Goal: Task Accomplishment & Management: Manage account settings

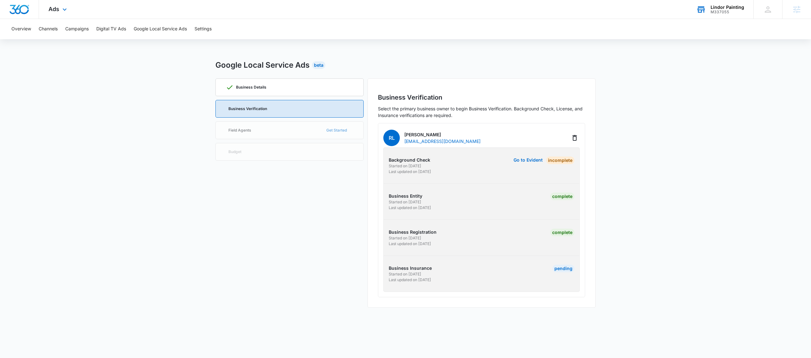
click at [727, 13] on div "M337055" at bounding box center [727, 12] width 34 height 4
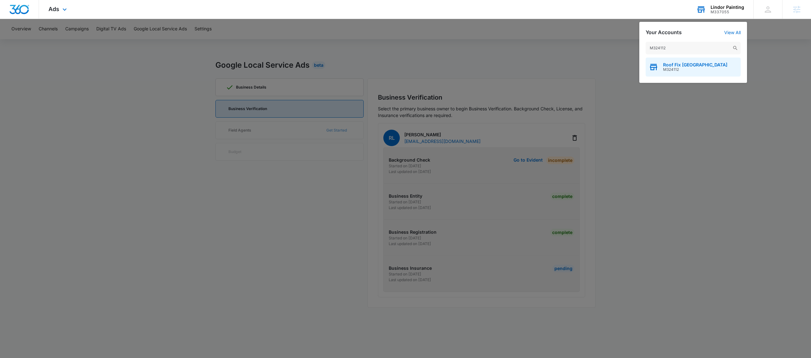
type input "M324112"
click at [670, 68] on span "M324112" at bounding box center [695, 69] width 64 height 4
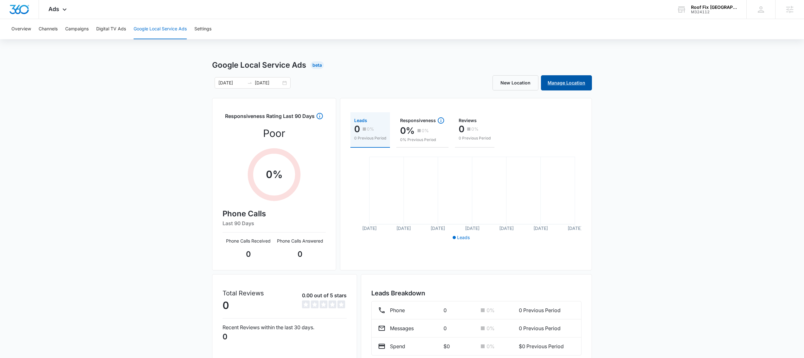
click at [587, 88] on link "Manage Location" at bounding box center [566, 82] width 51 height 15
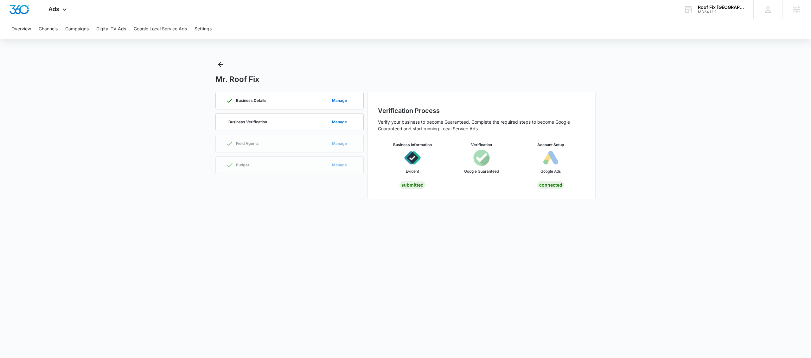
click at [303, 124] on div "Business Verification Manage" at bounding box center [289, 122] width 127 height 17
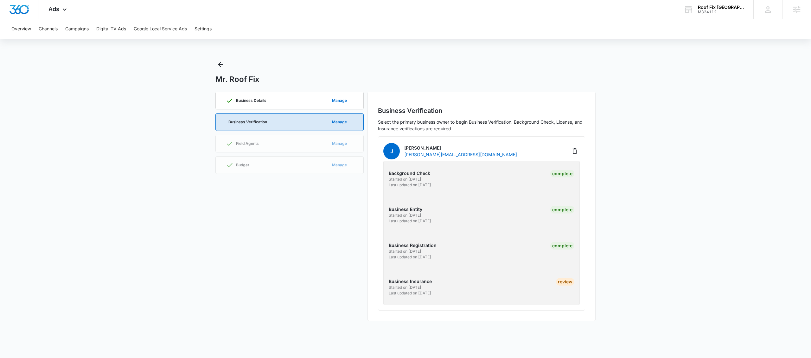
click at [556, 286] on div "Review" at bounding box center [558, 287] width 32 height 18
click at [734, 9] on div "Roof Fix USA" at bounding box center [721, 7] width 46 height 5
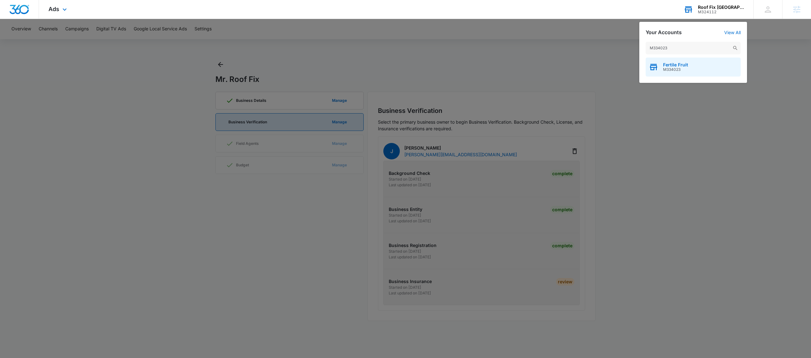
type input "M334023"
click at [672, 75] on div "Fertile Fruit M334023" at bounding box center [692, 67] width 95 height 19
click at [673, 72] on div "Fertile Fruit M334023" at bounding box center [692, 67] width 95 height 19
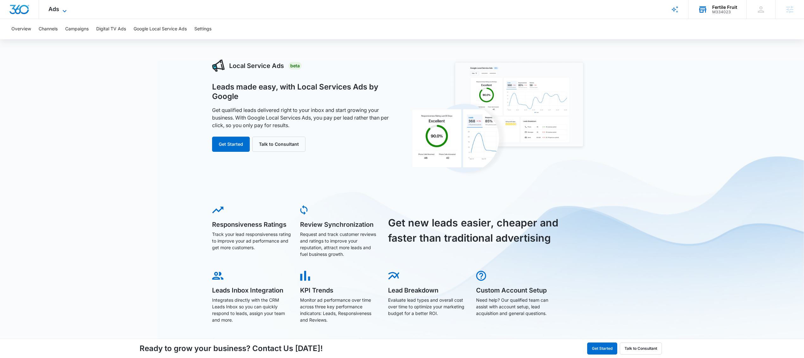
click at [55, 9] on span "Ads" at bounding box center [53, 9] width 11 height 7
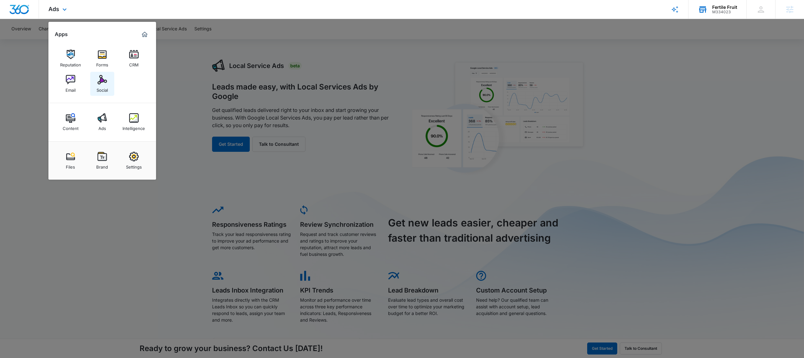
click at [98, 83] on img at bounding box center [102, 79] width 9 height 9
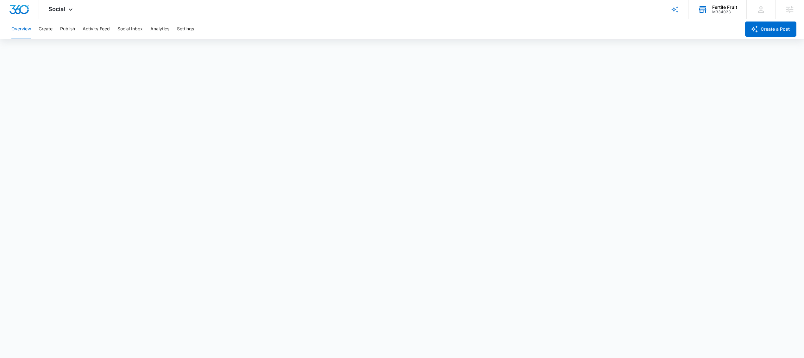
click at [55, 29] on div "Overview Create Publish Activity Feed Social Inbox Analytics Settings" at bounding box center [374, 29] width 733 height 20
click at [70, 30] on button "Publish" at bounding box center [67, 29] width 15 height 20
click at [191, 33] on button "Settings" at bounding box center [185, 29] width 17 height 20
click at [723, 10] on div "M334023" at bounding box center [724, 12] width 25 height 4
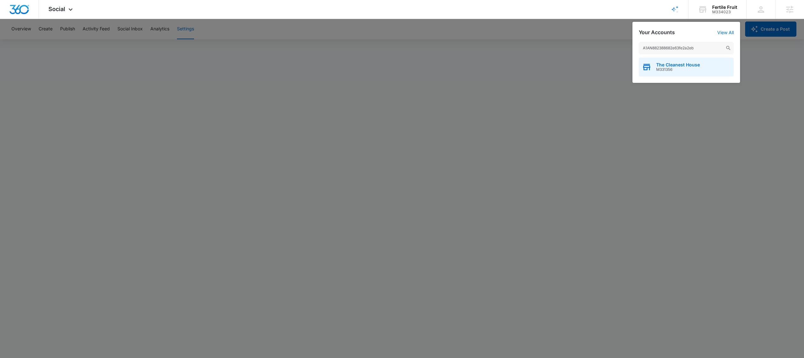
type input "A1AN882388682e63fe2a2eb"
click at [679, 68] on span "M331356" at bounding box center [678, 69] width 44 height 4
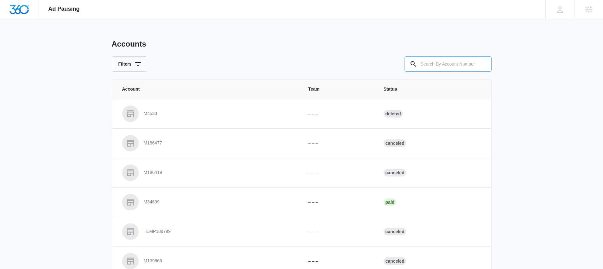
click at [429, 63] on input "text" at bounding box center [448, 63] width 87 height 15
type input "M331356"
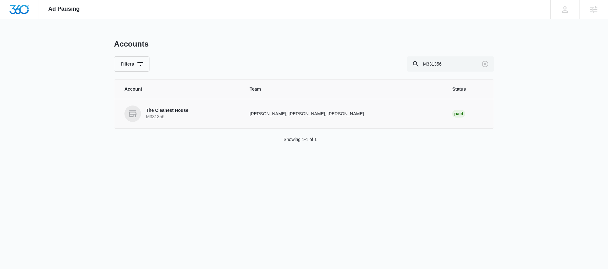
click at [175, 114] on p "M331356" at bounding box center [167, 117] width 42 height 6
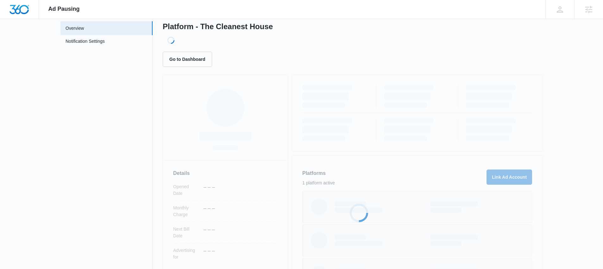
scroll to position [110, 0]
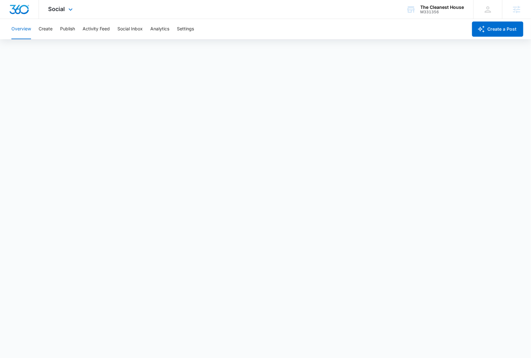
click at [66, 10] on div "Social Apps Reputation Forms CRM Email Social Content Ads Intelligence Files Br…" at bounding box center [61, 9] width 45 height 19
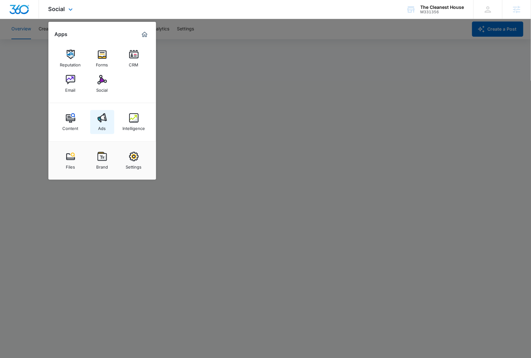
click at [108, 127] on link "Ads" at bounding box center [102, 122] width 24 height 24
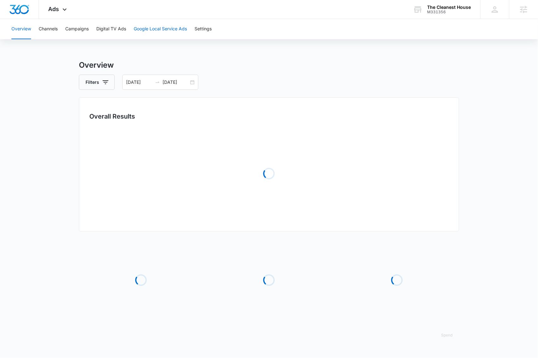
click at [172, 28] on button "Google Local Service Ads" at bounding box center [160, 29] width 53 height 20
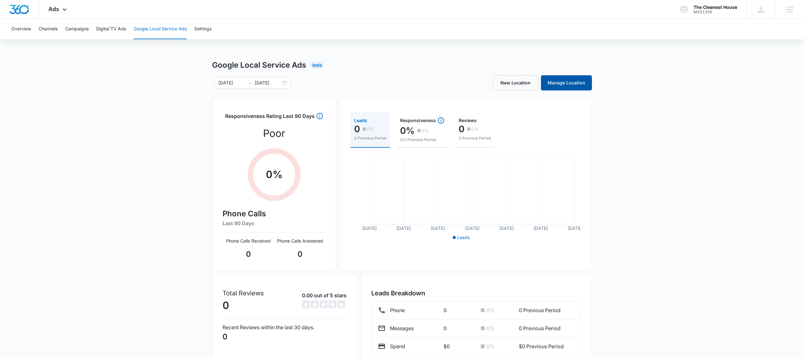
drag, startPoint x: 593, startPoint y: 89, endPoint x: 588, endPoint y: 89, distance: 4.7
click at [537, 89] on div "Google Local Service Ads Beta 08/10/2025 09/09/2025 New Location Manage Locatio…" at bounding box center [402, 225] width 804 height 330
click at [537, 88] on link "Manage Location" at bounding box center [566, 82] width 51 height 15
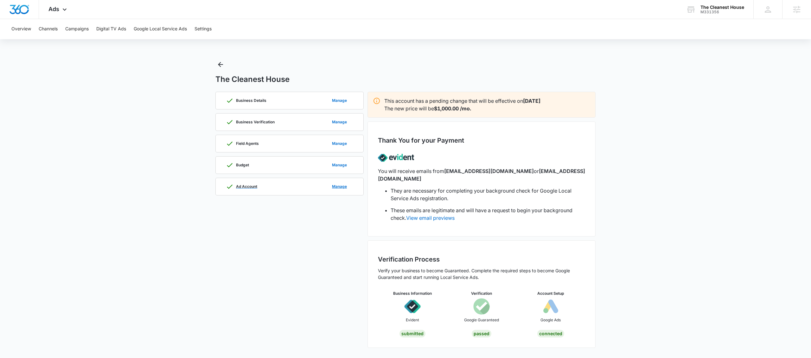
click at [254, 188] on p "Ad Account" at bounding box center [246, 187] width 21 height 4
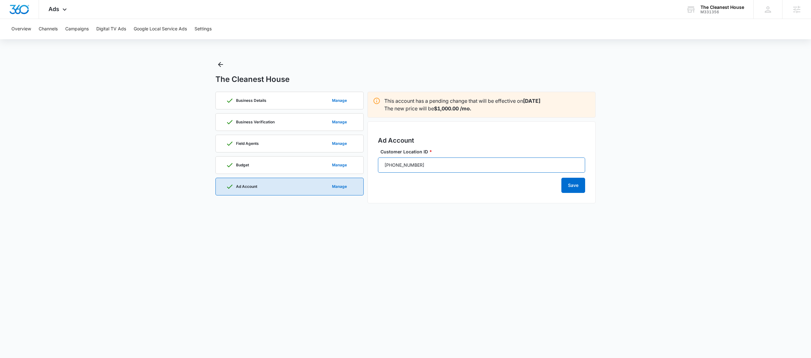
drag, startPoint x: 437, startPoint y: 162, endPoint x: 261, endPoint y: 161, distance: 176.1
click at [270, 160] on div "Business Details Manage Business Verification Manage Field Agents Manage Budget…" at bounding box center [405, 148] width 380 height 112
click at [23, 11] on img "Dashboard" at bounding box center [19, 9] width 20 height 9
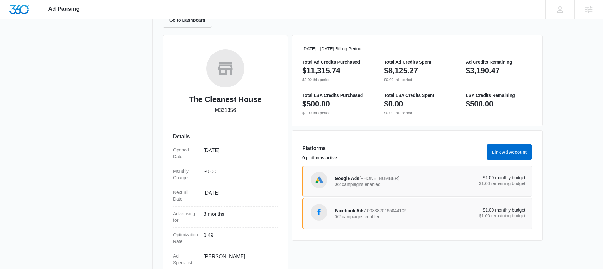
scroll to position [112, 0]
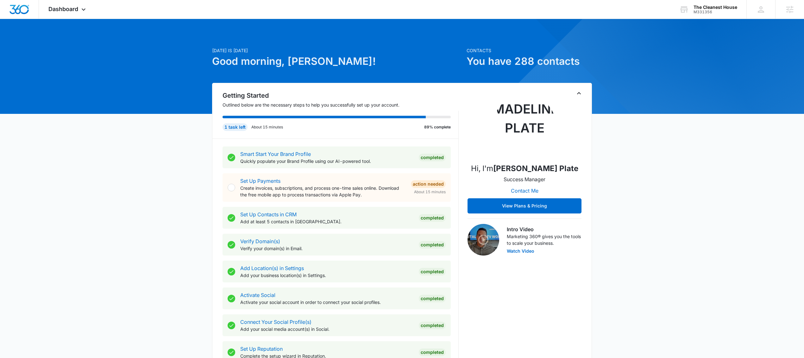
click at [537, 10] on div "M331356" at bounding box center [716, 12] width 44 height 4
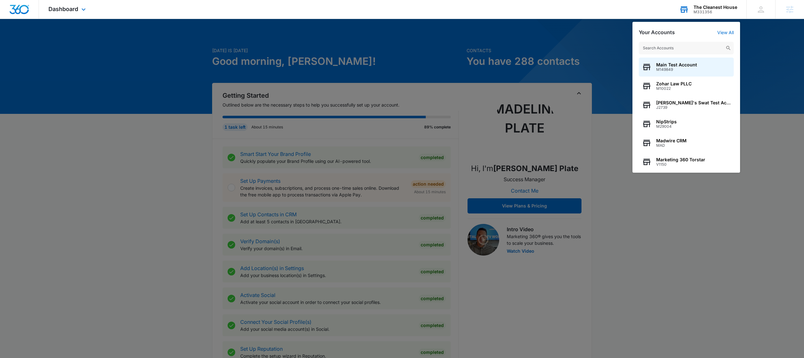
click at [537, 47] on input "text" at bounding box center [686, 48] width 95 height 13
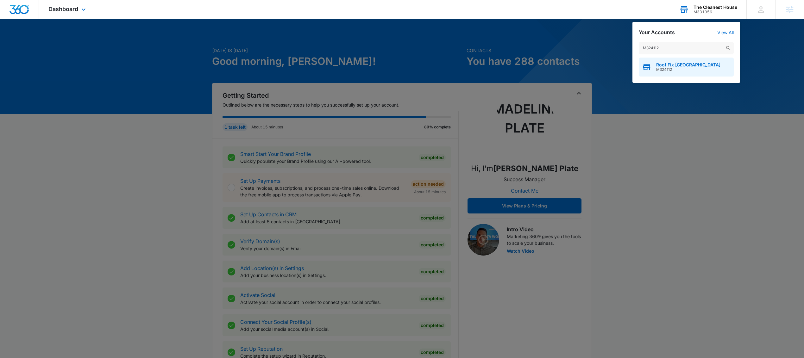
type input "M324112"
click at [537, 64] on span "Roof Fix [GEOGRAPHIC_DATA]" at bounding box center [688, 64] width 64 height 5
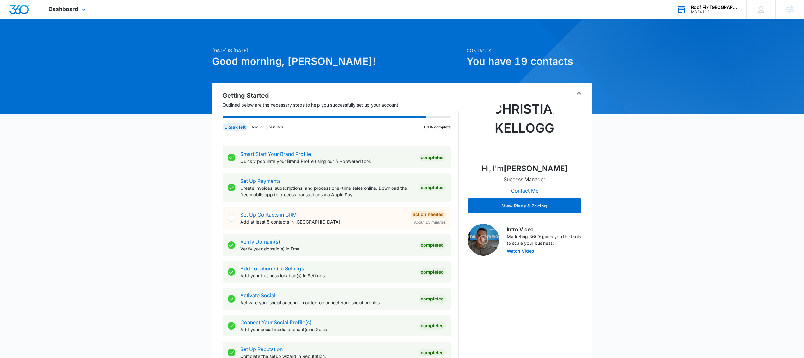
click at [79, 12] on div "Dashboard Apps Reputation Forms CRM Email Social Content Ads Intelligence Files…" at bounding box center [68, 9] width 58 height 19
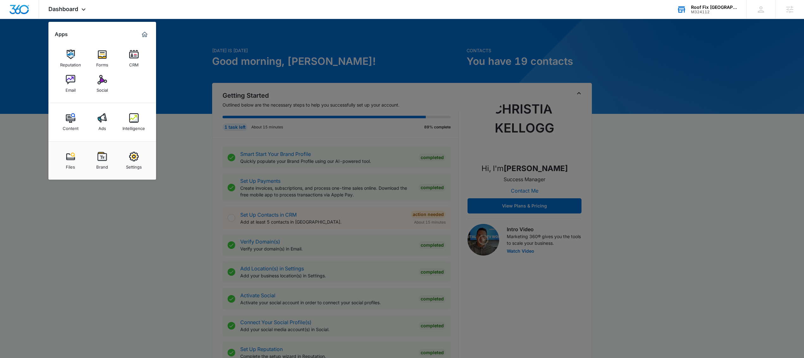
click at [131, 162] on div "Settings" at bounding box center [134, 165] width 16 height 8
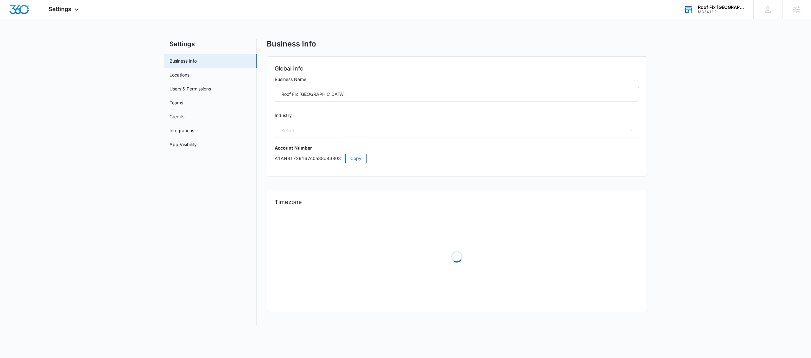
select select "6"
select select "US"
select select "America/[GEOGRAPHIC_DATA]"
click at [189, 76] on link "Locations" at bounding box center [179, 75] width 20 height 7
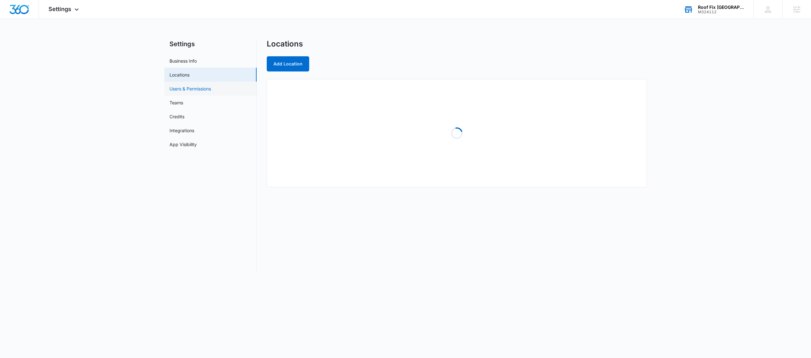
click at [191, 89] on link "Users & Permissions" at bounding box center [189, 88] width 41 height 7
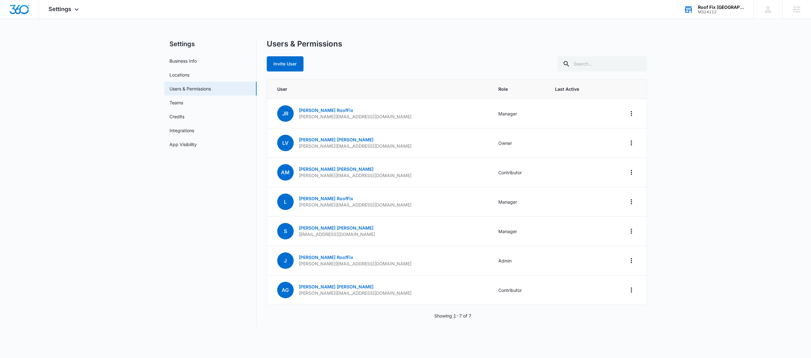
click at [537, 9] on div "Roof Fix USA" at bounding box center [721, 7] width 46 height 5
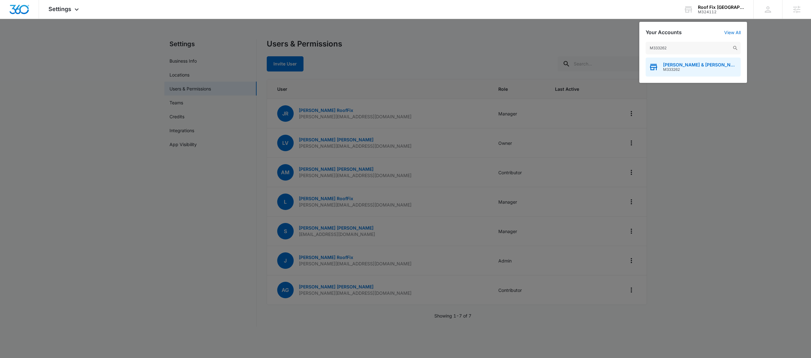
type input "M333262"
click at [537, 71] on span "M333262" at bounding box center [700, 69] width 74 height 4
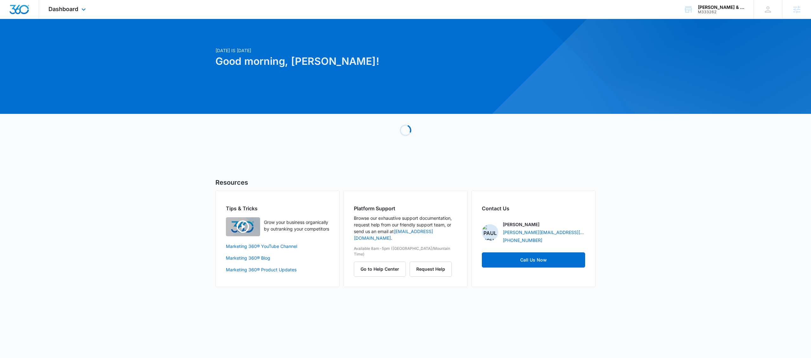
click at [77, 16] on div "Dashboard Apps Reputation Forms CRM Email Social Payments Content Ads Intellige…" at bounding box center [68, 9] width 58 height 19
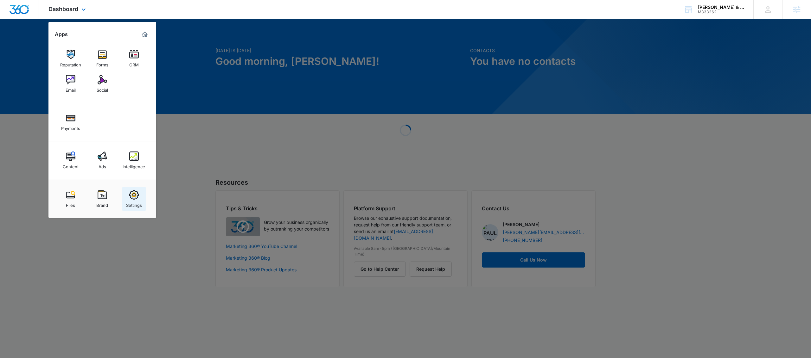
click at [135, 207] on div "Settings" at bounding box center [134, 204] width 16 height 8
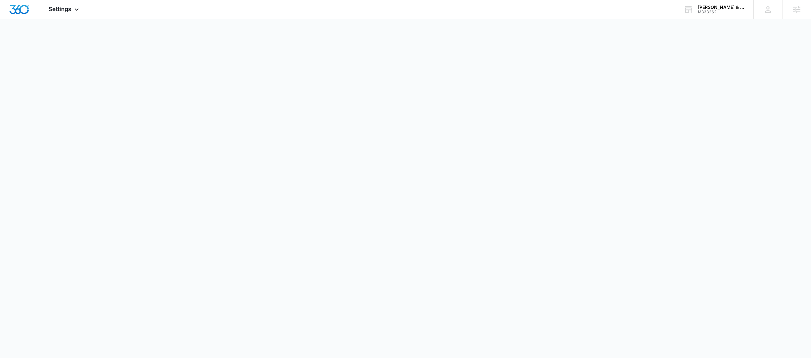
select select "30"
select select "US"
select select "America/New_York"
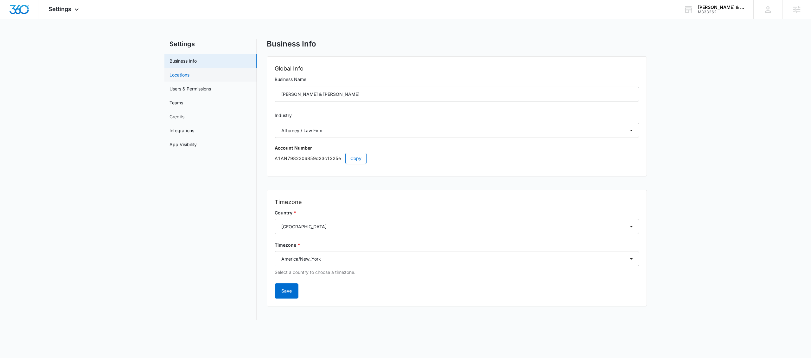
click at [186, 77] on link "Locations" at bounding box center [179, 75] width 20 height 7
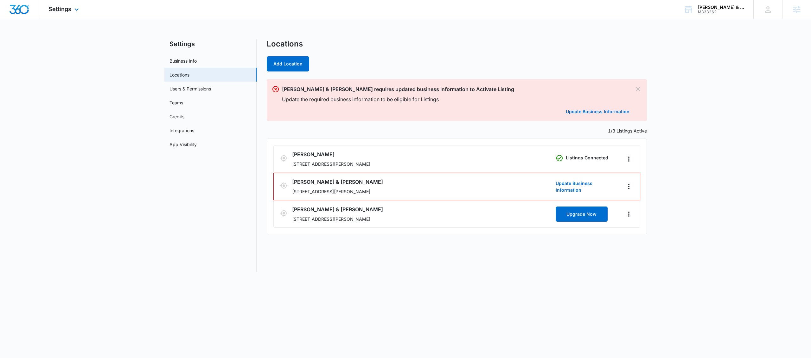
click at [72, 8] on div "Settings Apps Reputation Forms CRM Email Social Payments Content Ads Intelligen…" at bounding box center [64, 9] width 51 height 19
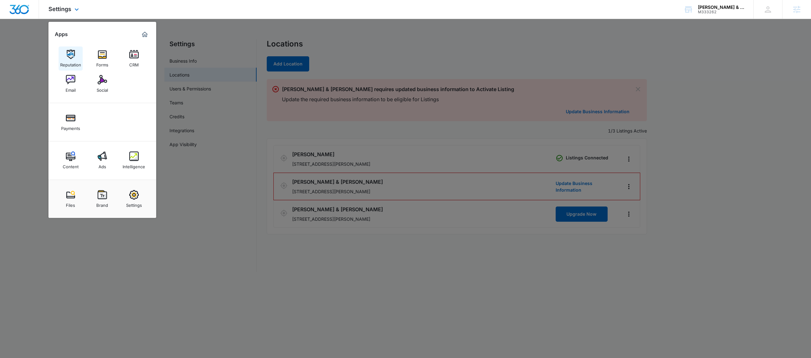
click at [65, 59] on div "Reputation" at bounding box center [70, 63] width 21 height 8
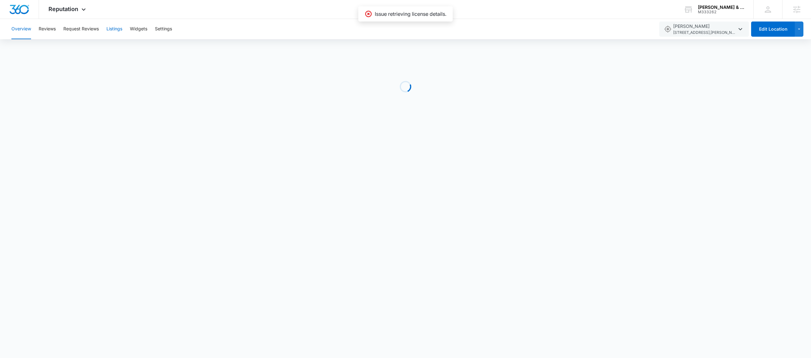
click at [117, 32] on button "Listings" at bounding box center [114, 29] width 16 height 20
click at [75, 6] on span "Reputation" at bounding box center [63, 9] width 30 height 7
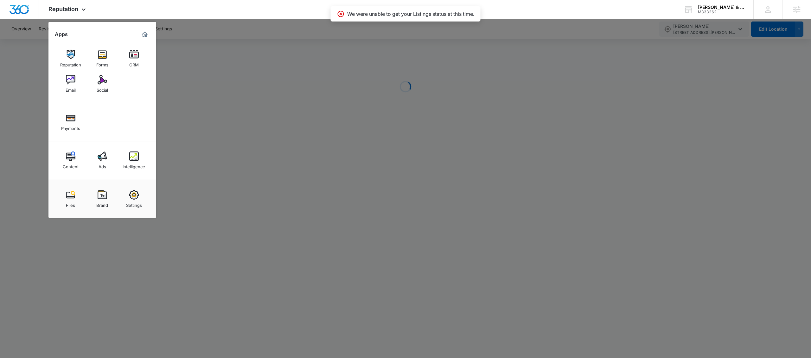
click at [132, 198] on img at bounding box center [133, 194] width 9 height 9
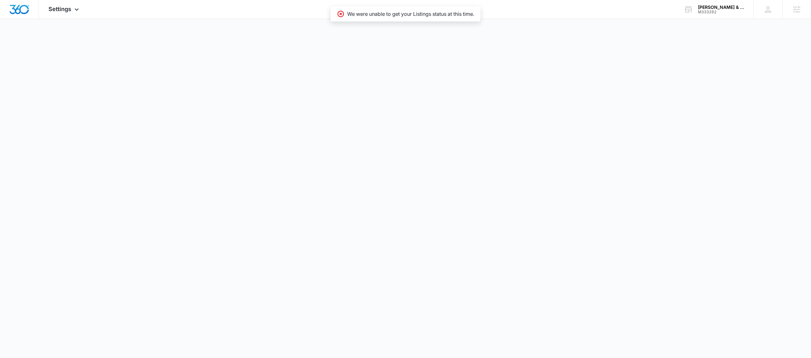
select select "30"
select select "US"
select select "America/New_York"
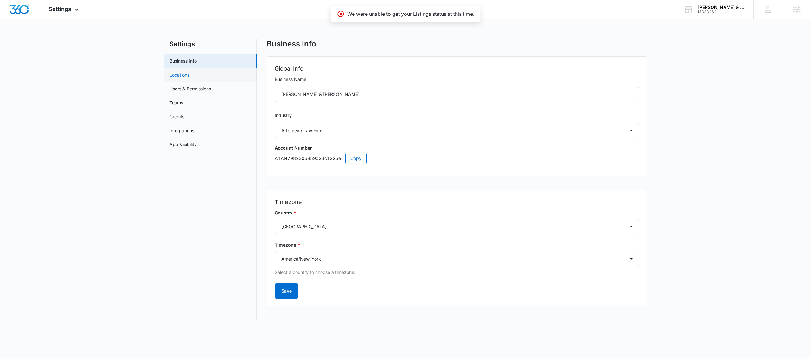
click at [182, 78] on link "Locations" at bounding box center [179, 75] width 20 height 7
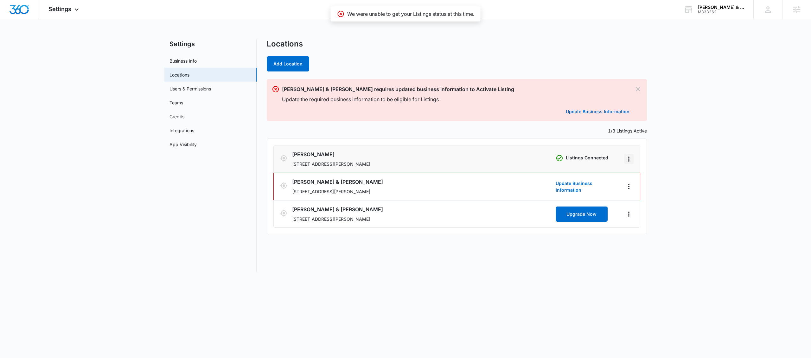
click at [537, 162] on icon "Actions" at bounding box center [629, 159] width 8 height 8
click at [537, 174] on link "Edit" at bounding box center [635, 176] width 8 height 5
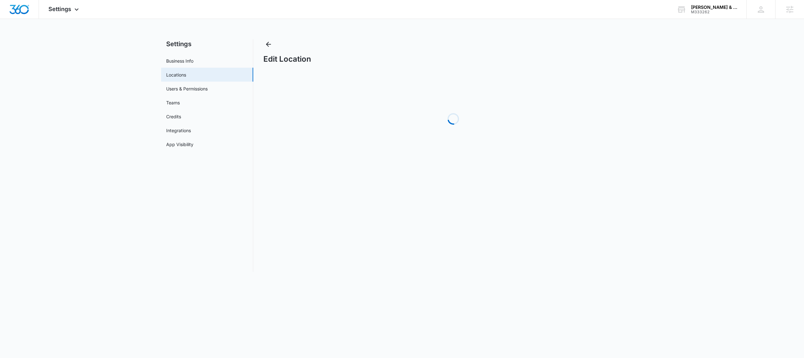
select select "[US_STATE]"
select select "2019"
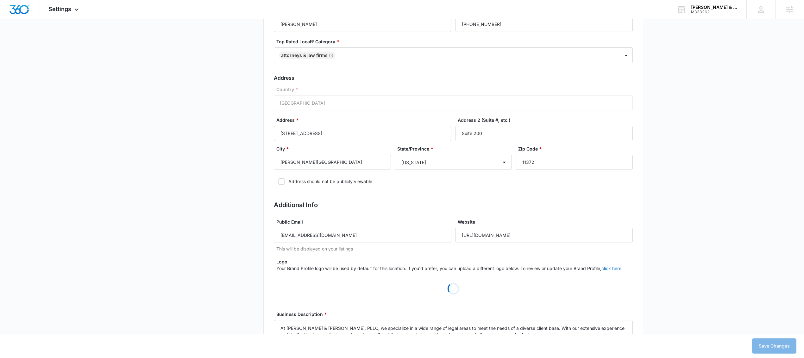
scroll to position [244, 0]
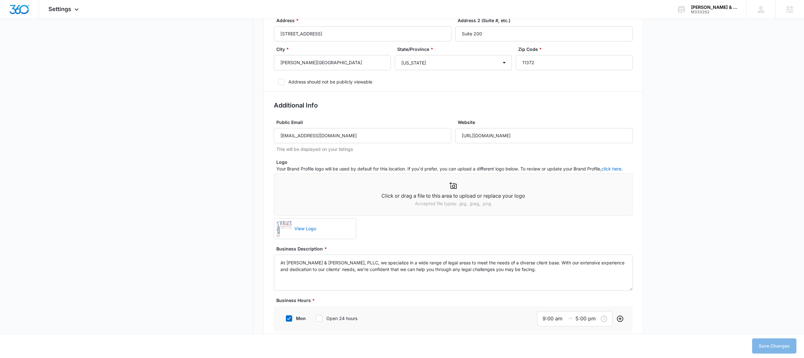
click at [283, 233] on img at bounding box center [284, 228] width 15 height 15
drag, startPoint x: 376, startPoint y: 237, endPoint x: 369, endPoint y: 236, distance: 7.5
click at [376, 237] on span "Click or drag a file to this area to upload or replace your logo Accepted file …" at bounding box center [453, 207] width 359 height 66
click at [432, 189] on div at bounding box center [453, 186] width 358 height 8
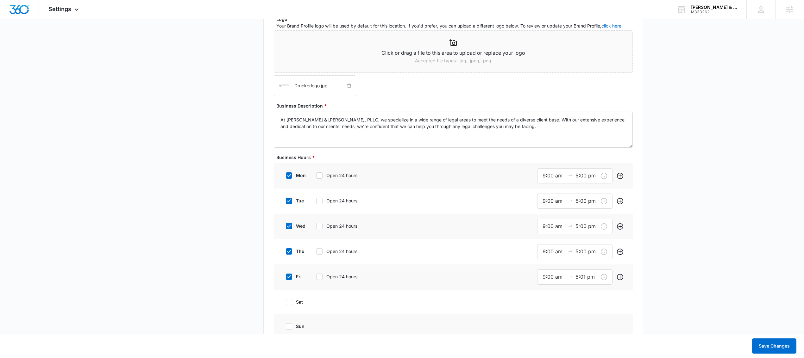
scroll to position [431, 0]
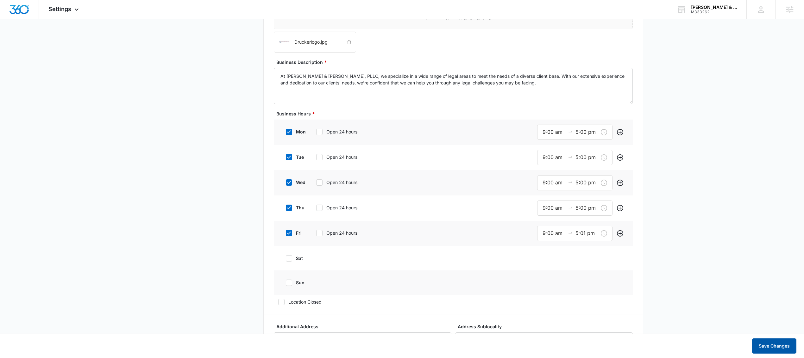
click at [765, 347] on button "Save Changes" at bounding box center [774, 346] width 44 height 15
click at [69, 12] on div "Settings Apps Reputation Forms CRM Email Social Payments Content Ads Intelligen…" at bounding box center [64, 9] width 51 height 19
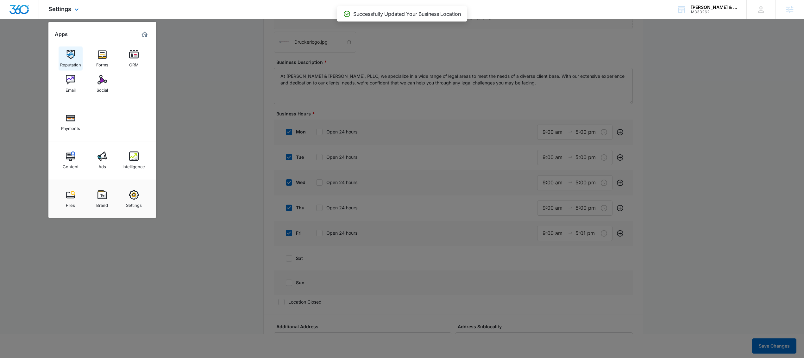
click at [75, 58] on img at bounding box center [70, 54] width 9 height 9
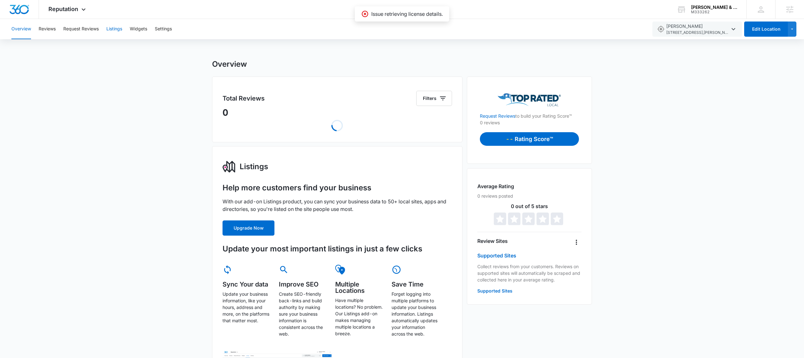
click at [116, 28] on button "Listings" at bounding box center [114, 29] width 16 height 20
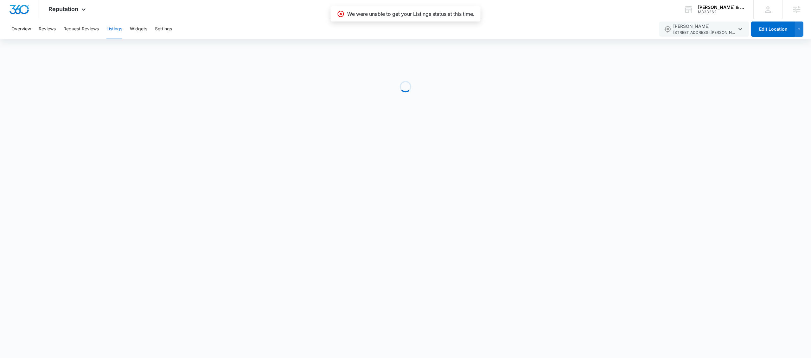
drag, startPoint x: 73, startPoint y: 9, endPoint x: 81, endPoint y: 21, distance: 14.1
click at [73, 9] on span "Reputation" at bounding box center [63, 9] width 30 height 7
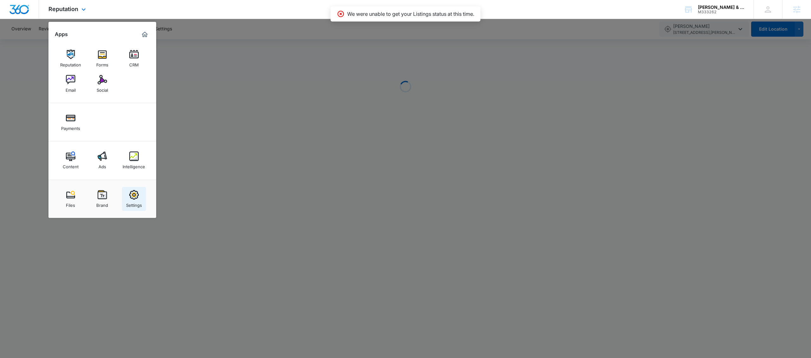
click at [131, 191] on img at bounding box center [133, 194] width 9 height 9
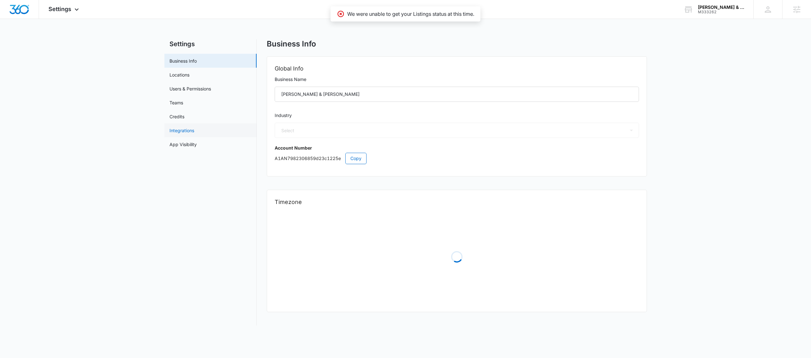
select select "30"
select select "US"
select select "America/New_York"
click at [180, 72] on link "Locations" at bounding box center [179, 75] width 20 height 7
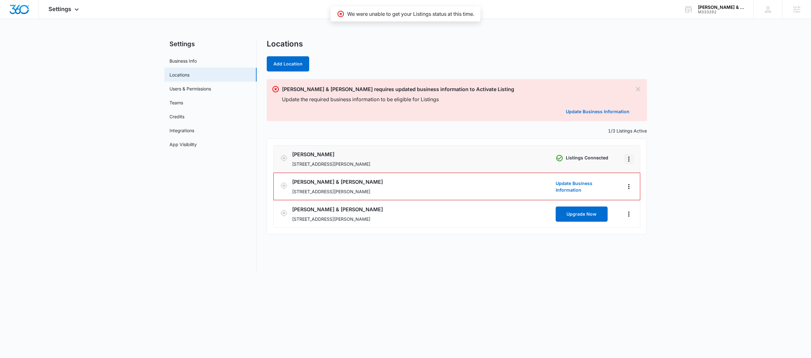
click at [630, 159] on icon "Actions" at bounding box center [629, 159] width 8 height 8
click at [637, 174] on link "Edit" at bounding box center [635, 176] width 8 height 5
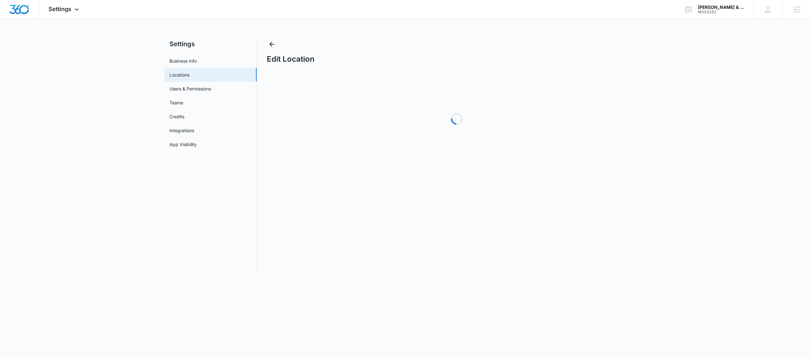
select select "[US_STATE]"
select select "2019"
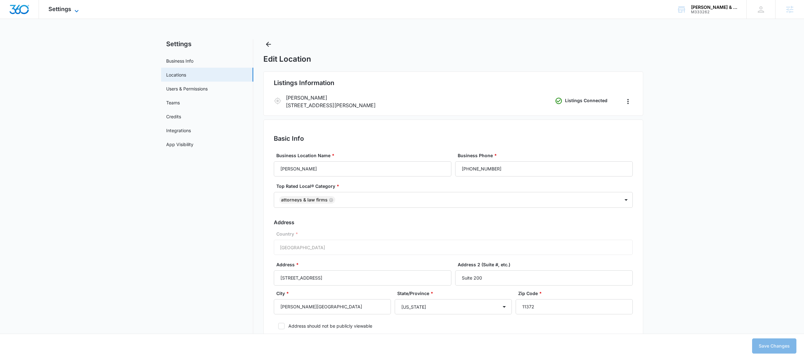
click at [69, 9] on span "Settings" at bounding box center [59, 9] width 23 height 7
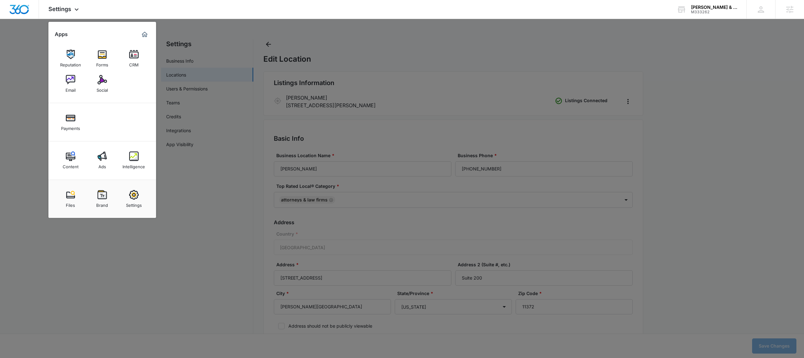
click at [64, 54] on link "Reputation" at bounding box center [71, 59] width 24 height 24
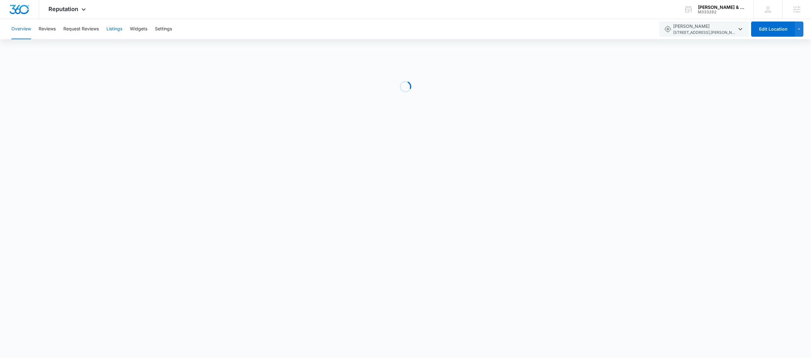
click at [121, 32] on button "Listings" at bounding box center [114, 29] width 16 height 20
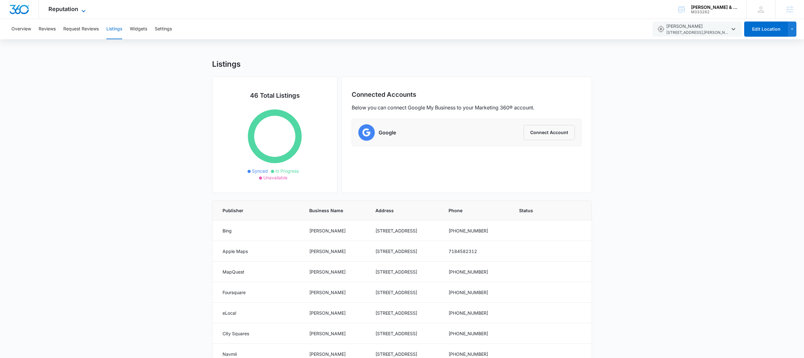
click at [77, 8] on span "Reputation" at bounding box center [63, 9] width 30 height 7
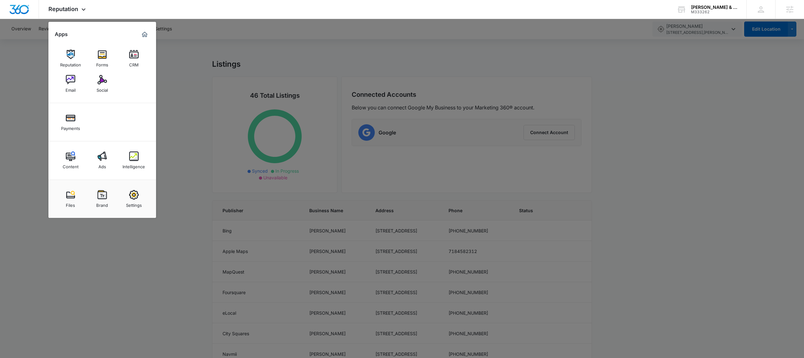
click at [99, 89] on div "Social" at bounding box center [102, 89] width 11 height 8
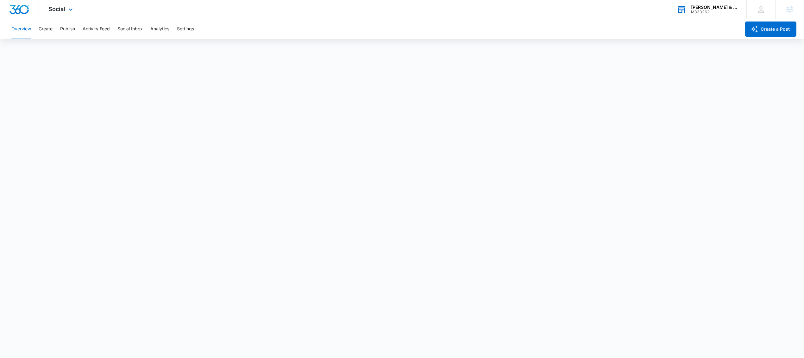
click at [706, 9] on div "[PERSON_NAME] & [PERSON_NAME]" at bounding box center [714, 7] width 46 height 5
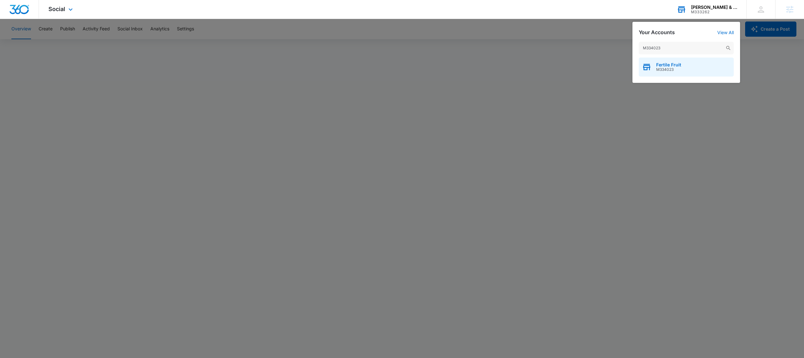
type input "M334023"
click at [690, 73] on div "Fertile Fruit M334023" at bounding box center [686, 67] width 95 height 19
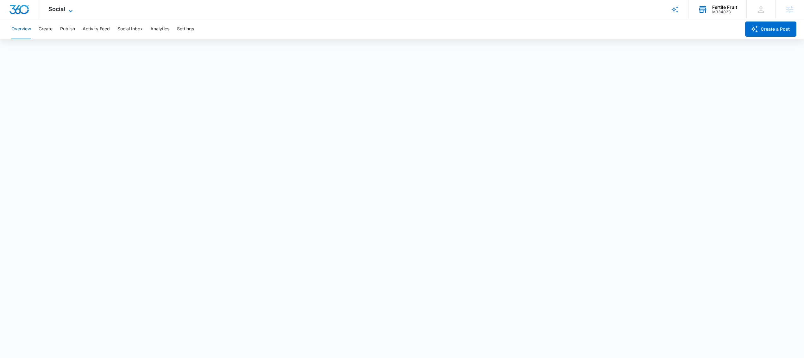
click at [67, 11] on icon at bounding box center [71, 11] width 8 height 8
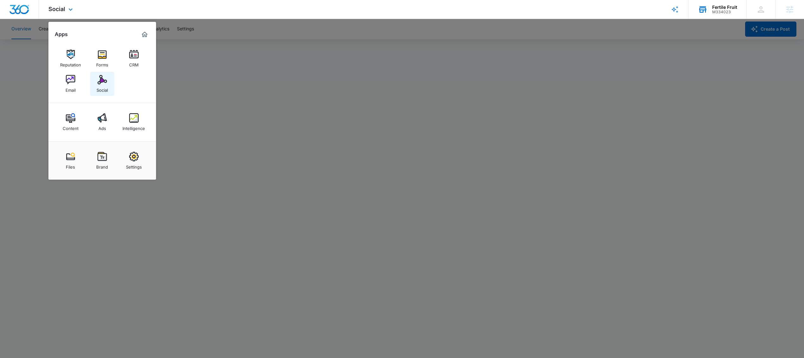
click at [105, 88] on div "Social" at bounding box center [102, 89] width 11 height 8
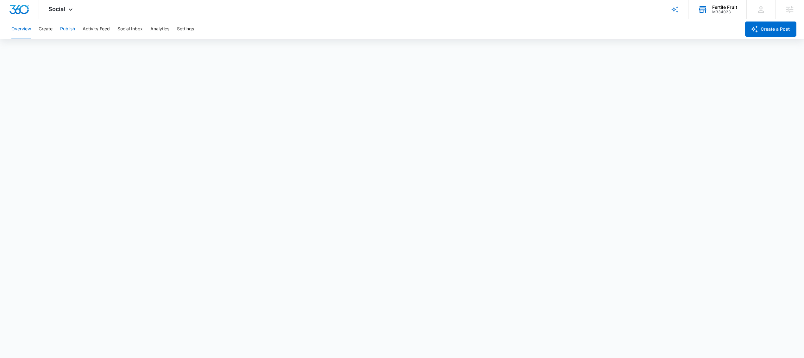
drag, startPoint x: 67, startPoint y: 29, endPoint x: 70, endPoint y: 31, distance: 3.3
click at [67, 29] on button "Publish" at bounding box center [67, 29] width 15 height 20
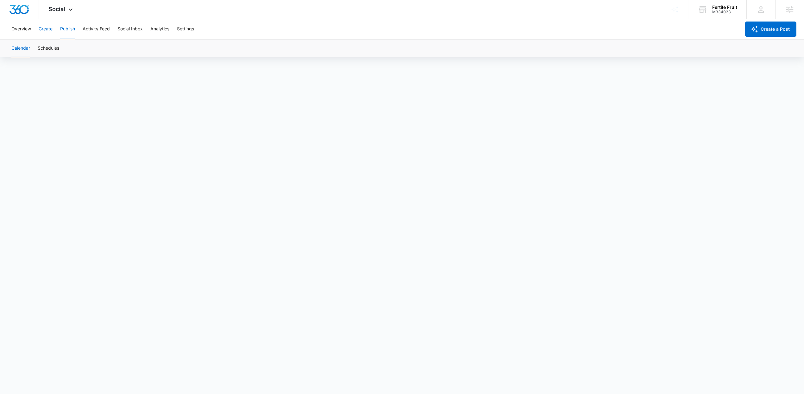
click at [45, 31] on button "Create" at bounding box center [46, 29] width 14 height 20
click at [70, 29] on button "Publish" at bounding box center [67, 29] width 15 height 20
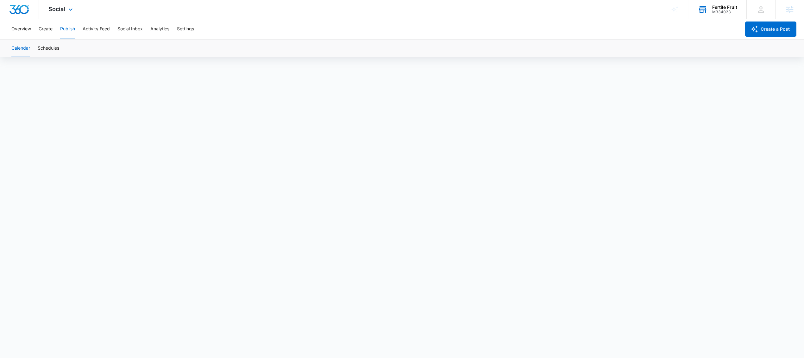
click at [716, 10] on div "M334023" at bounding box center [724, 12] width 25 height 4
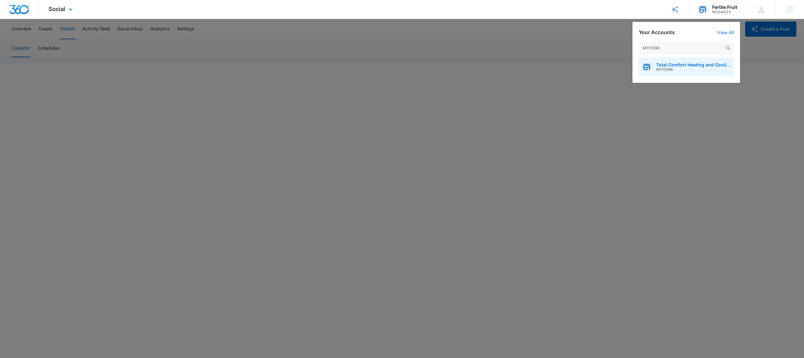
type input "M170594"
click at [671, 69] on span "M170594" at bounding box center [693, 69] width 74 height 4
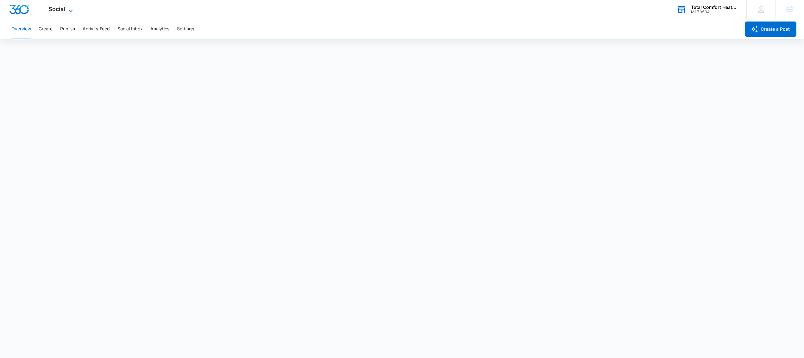
click at [57, 9] on span "Social" at bounding box center [56, 9] width 17 height 7
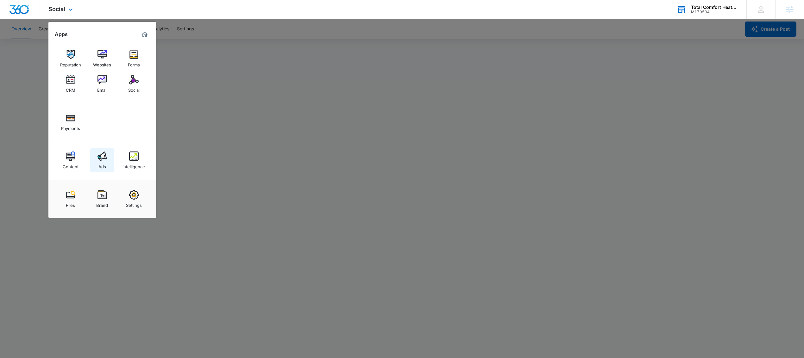
click at [102, 165] on div "Ads" at bounding box center [102, 165] width 8 height 8
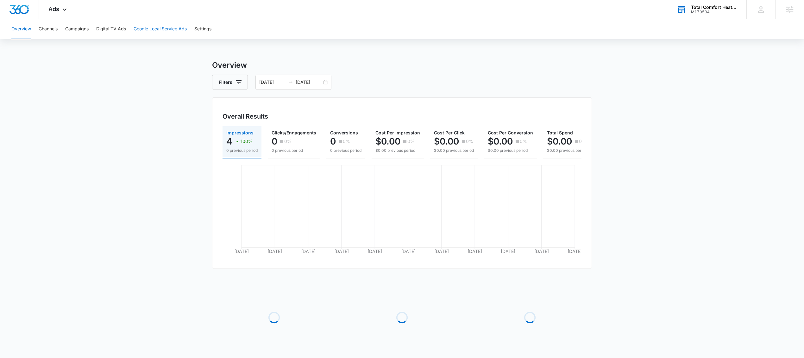
click at [156, 24] on button "Google Local Service Ads" at bounding box center [160, 29] width 53 height 20
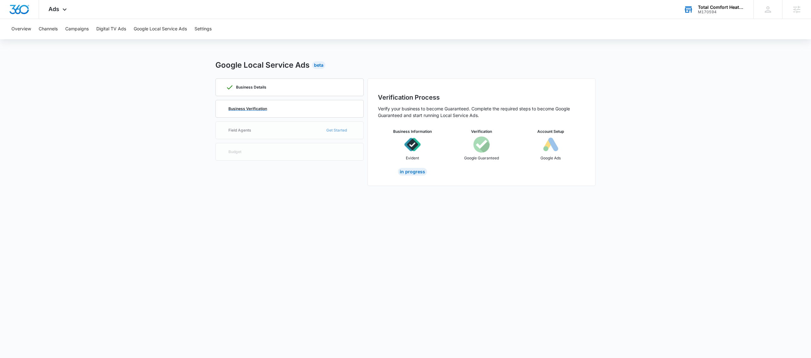
click at [278, 104] on div "Business Verification" at bounding box center [289, 108] width 127 height 17
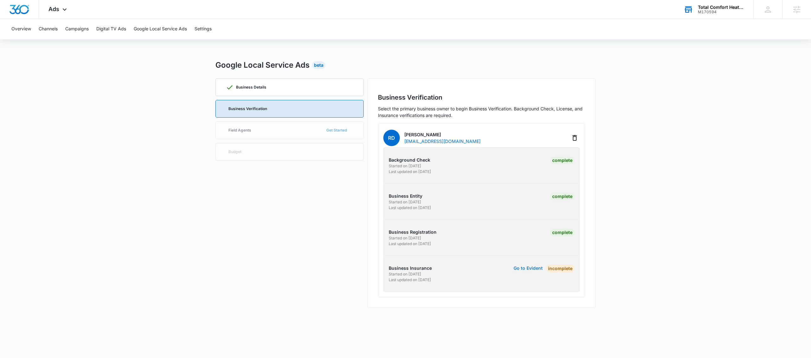
click at [529, 269] on button "Go to Evident" at bounding box center [527, 268] width 29 height 4
click at [529, 268] on button "Go to Evident" at bounding box center [527, 268] width 29 height 4
click at [526, 269] on button "Go to Evident" at bounding box center [527, 268] width 29 height 4
click at [526, 268] on button "Go to Evident" at bounding box center [527, 268] width 29 height 4
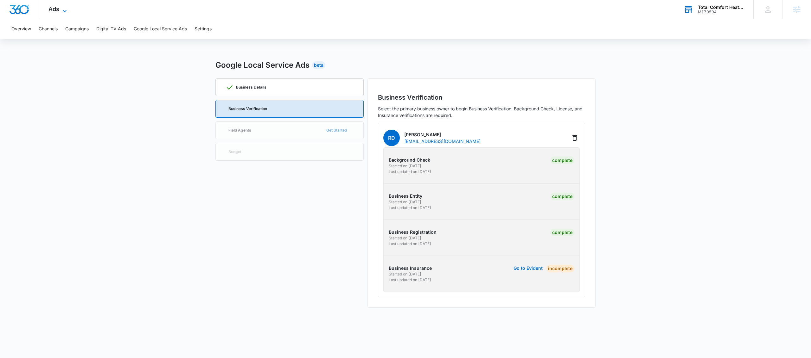
click at [65, 12] on icon at bounding box center [65, 11] width 8 height 8
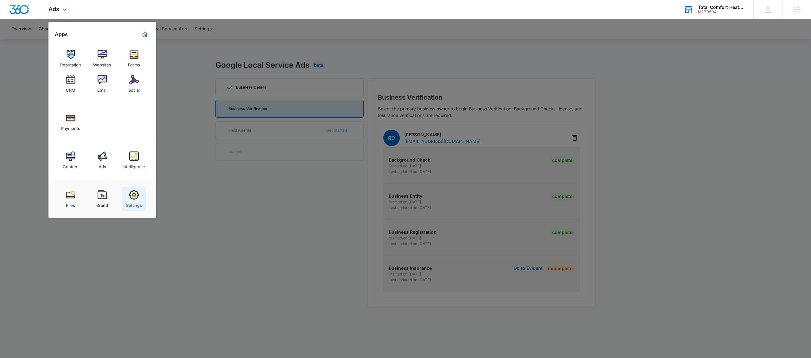
click at [136, 205] on div "Settings" at bounding box center [134, 204] width 16 height 8
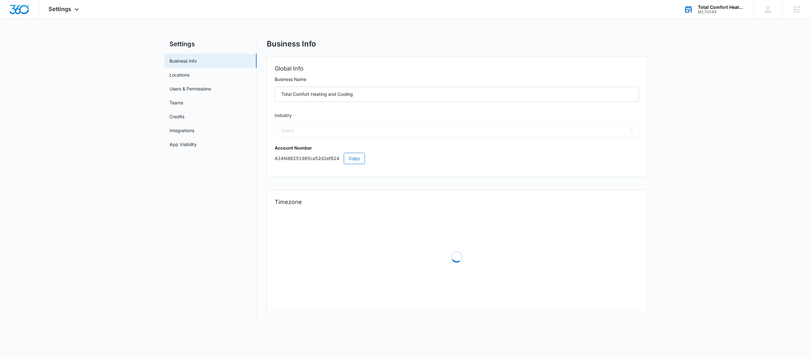
select select "3"
select select "US"
select select "America/[GEOGRAPHIC_DATA]"
click at [388, 95] on input "Total Comfort Heating and Cooling" at bounding box center [457, 94] width 364 height 15
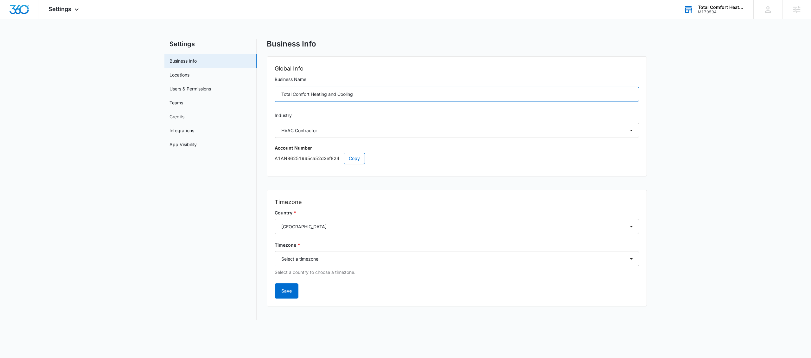
click at [388, 95] on input "Total Comfort Heating and Cooling" at bounding box center [457, 94] width 364 height 15
click at [67, 2] on div "Settings Apps Reputation Websites Forms CRM Email Social Payments Content Ads I…" at bounding box center [64, 9] width 51 height 19
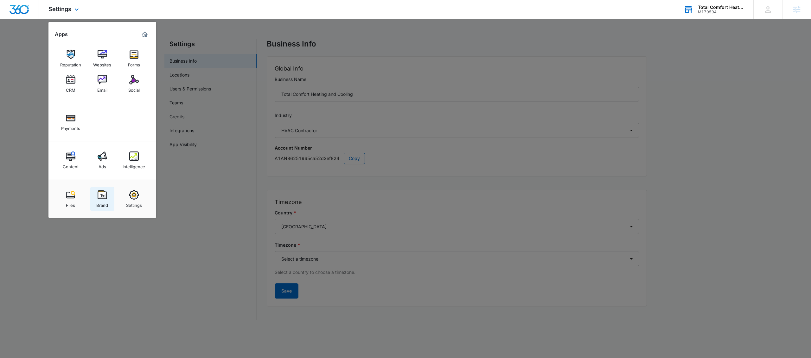
click at [109, 198] on link "Brand" at bounding box center [102, 199] width 24 height 24
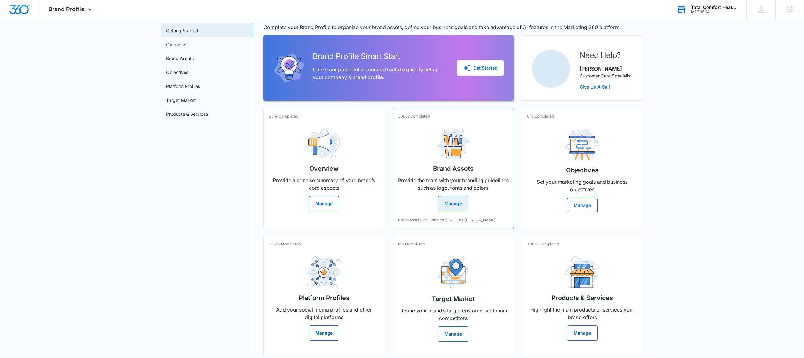
scroll to position [31, 0]
click at [456, 205] on button "Manage" at bounding box center [453, 203] width 31 height 15
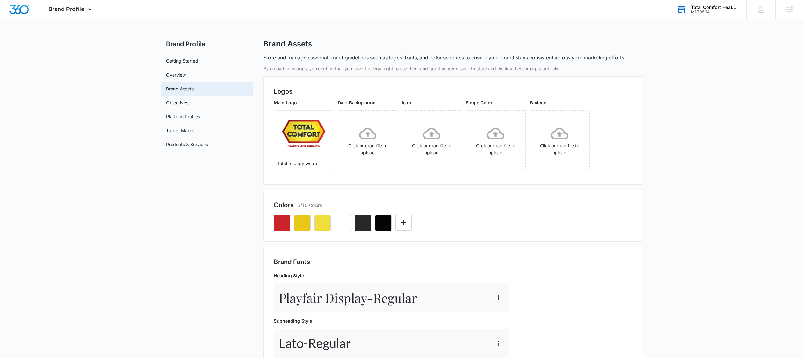
click at [707, 11] on div "M170594" at bounding box center [714, 12] width 46 height 4
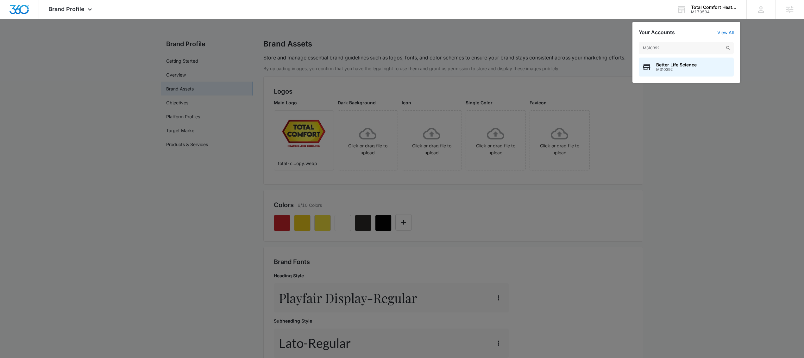
type input "M310392"
click at [672, 67] on span "M310392" at bounding box center [676, 69] width 41 height 4
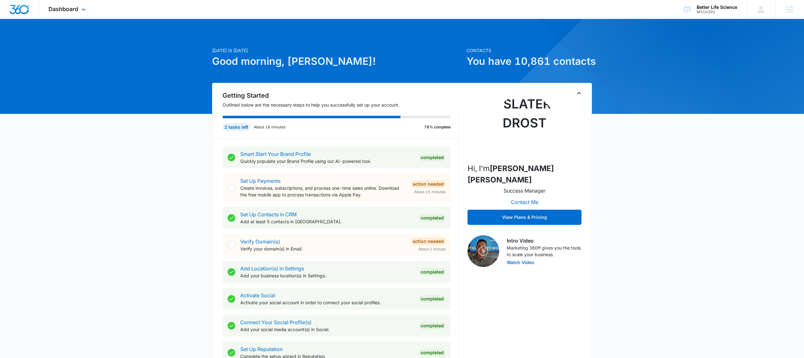
click at [79, 10] on div "Dashboard Apps Reputation Forms CRM Email Social Content Ads Intelligence Files…" at bounding box center [68, 9] width 58 height 19
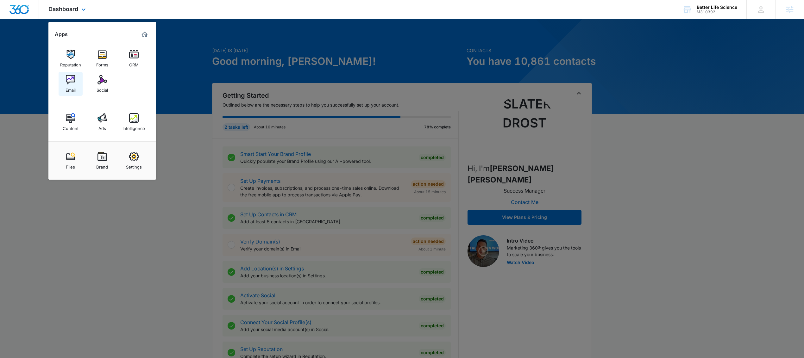
click at [67, 83] on img at bounding box center [70, 79] width 9 height 9
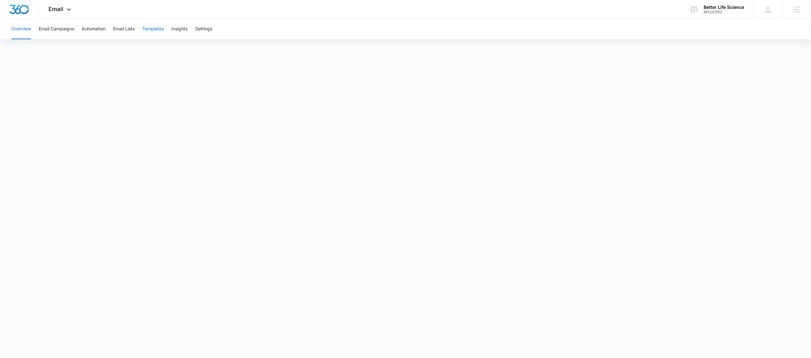
click at [158, 35] on button "Templates" at bounding box center [153, 29] width 22 height 20
click at [69, 34] on button "Email Campaigns" at bounding box center [56, 29] width 35 height 20
click at [202, 30] on button "Settings" at bounding box center [203, 29] width 17 height 20
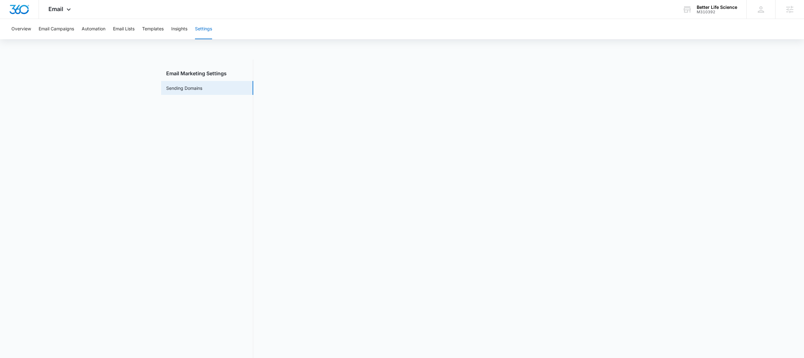
click at [700, 119] on main "Email Marketing Settings Sending Domains" at bounding box center [402, 216] width 804 height 313
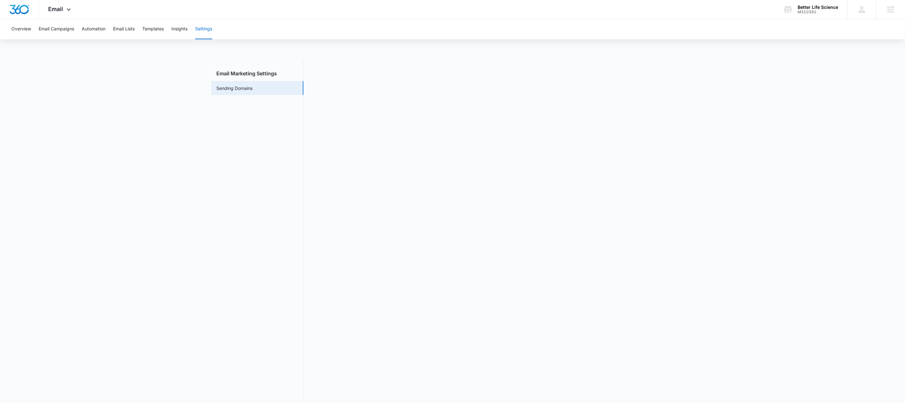
click at [794, 127] on main "Email Marketing Settings Sending Domains" at bounding box center [452, 239] width 905 height 358
